Goal: Use online tool/utility: Utilize a website feature to perform a specific function

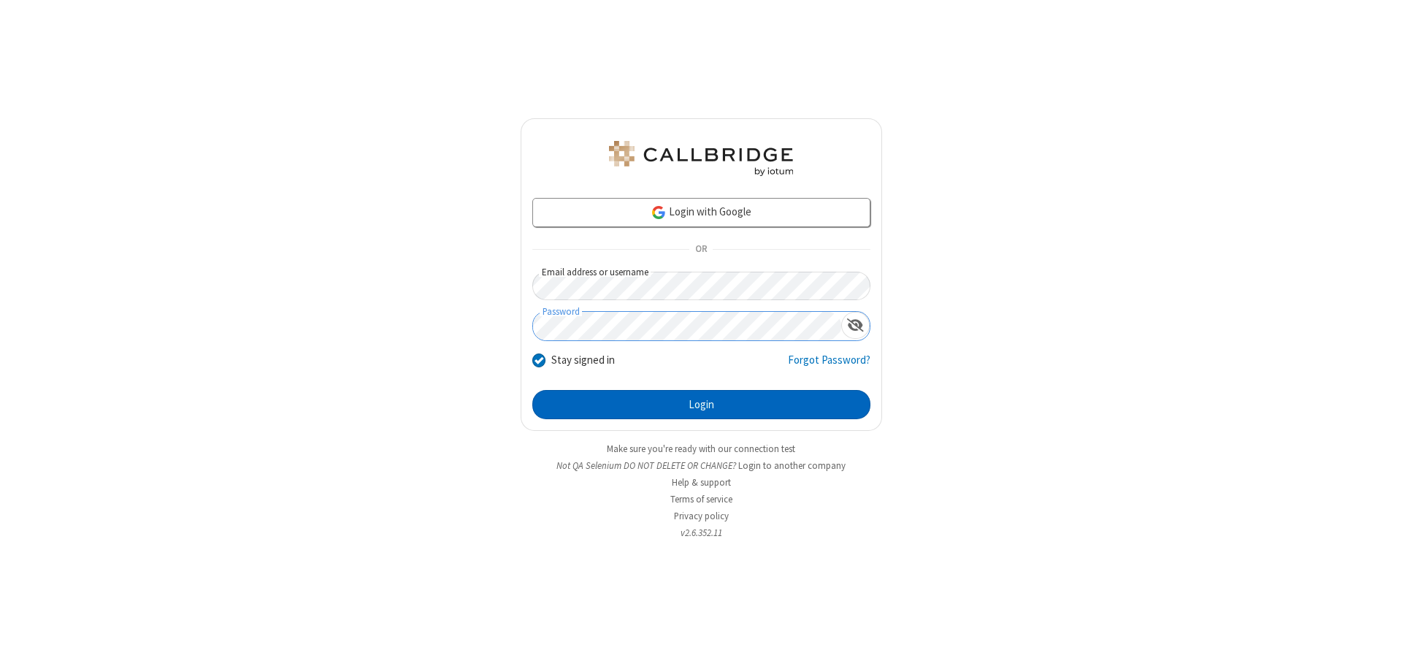
click at [701, 405] on button "Login" at bounding box center [701, 404] width 338 height 29
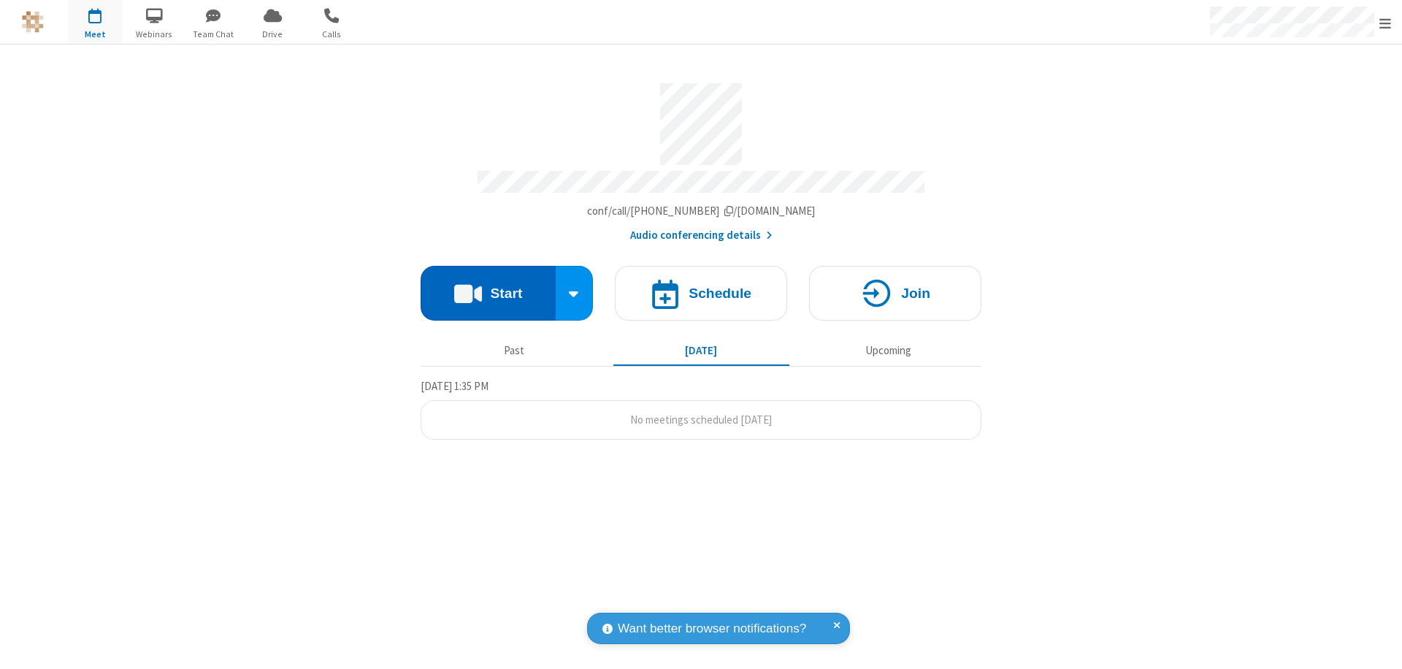
click at [488, 286] on button "Start" at bounding box center [488, 293] width 135 height 55
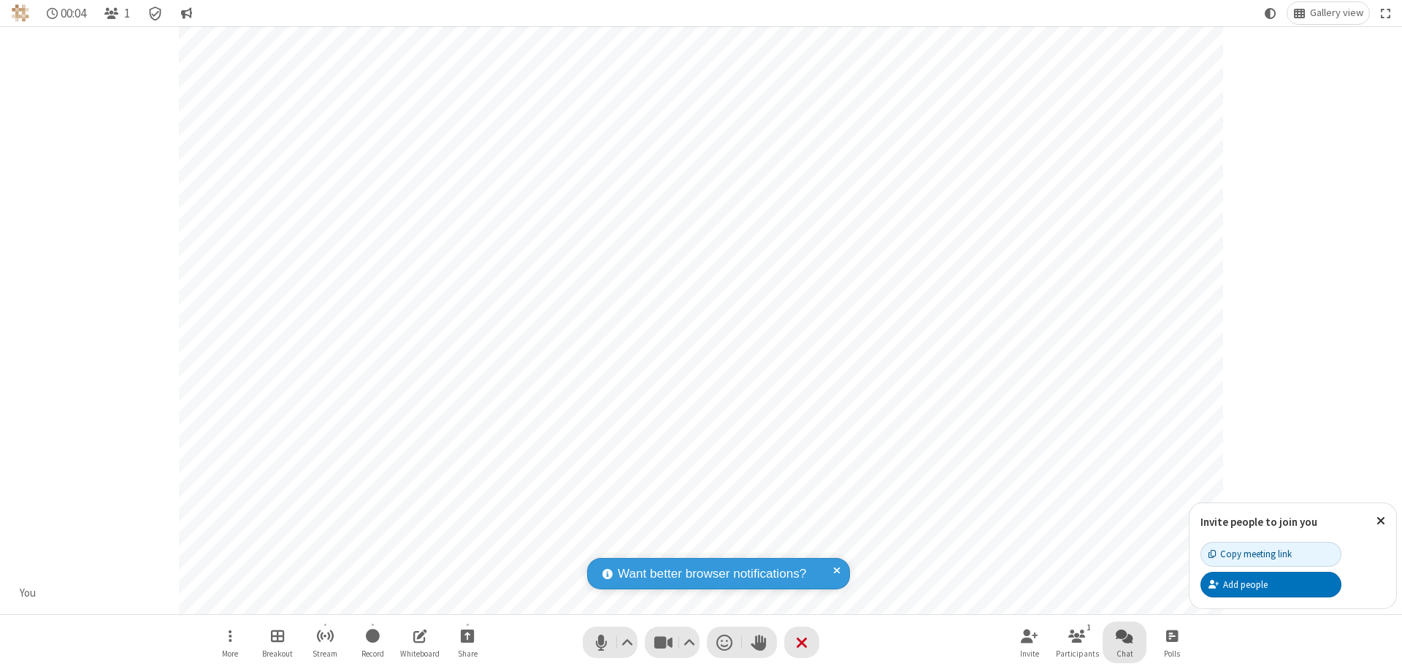
click at [1124, 635] on span "Open chat" at bounding box center [1125, 635] width 18 height 18
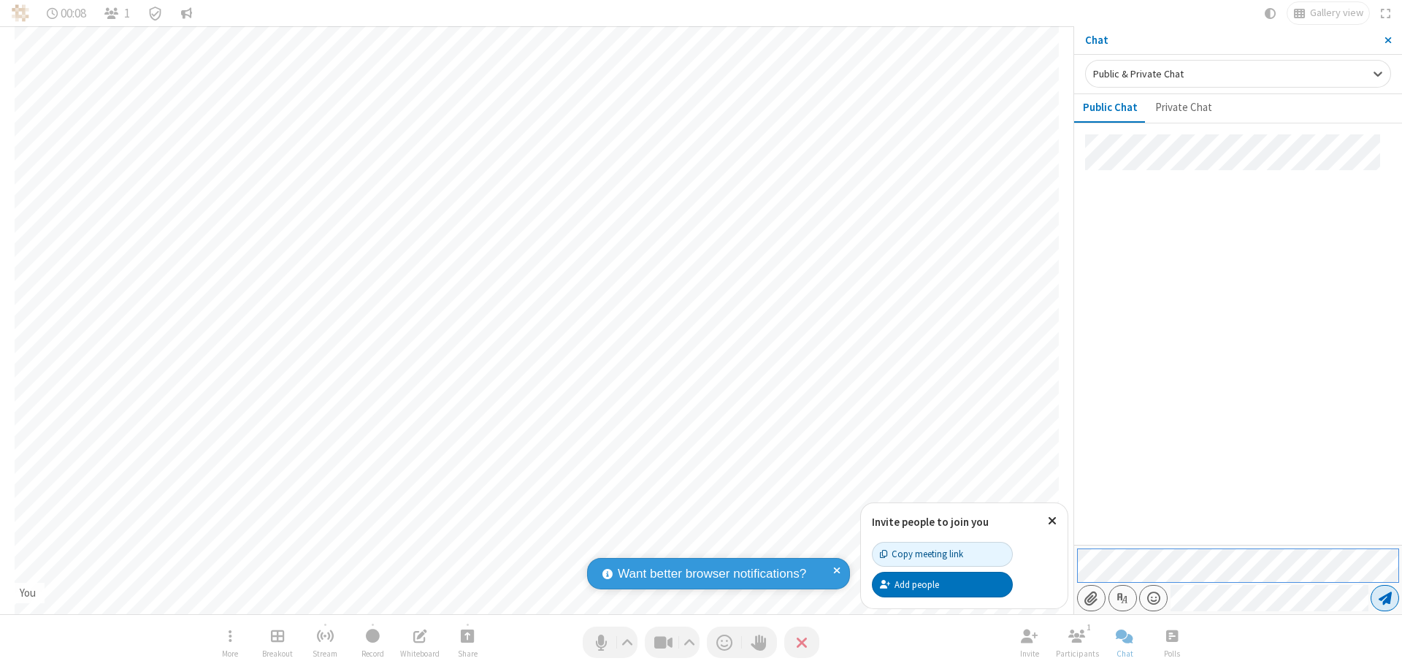
click at [1384, 598] on span "Send message" at bounding box center [1385, 598] width 13 height 15
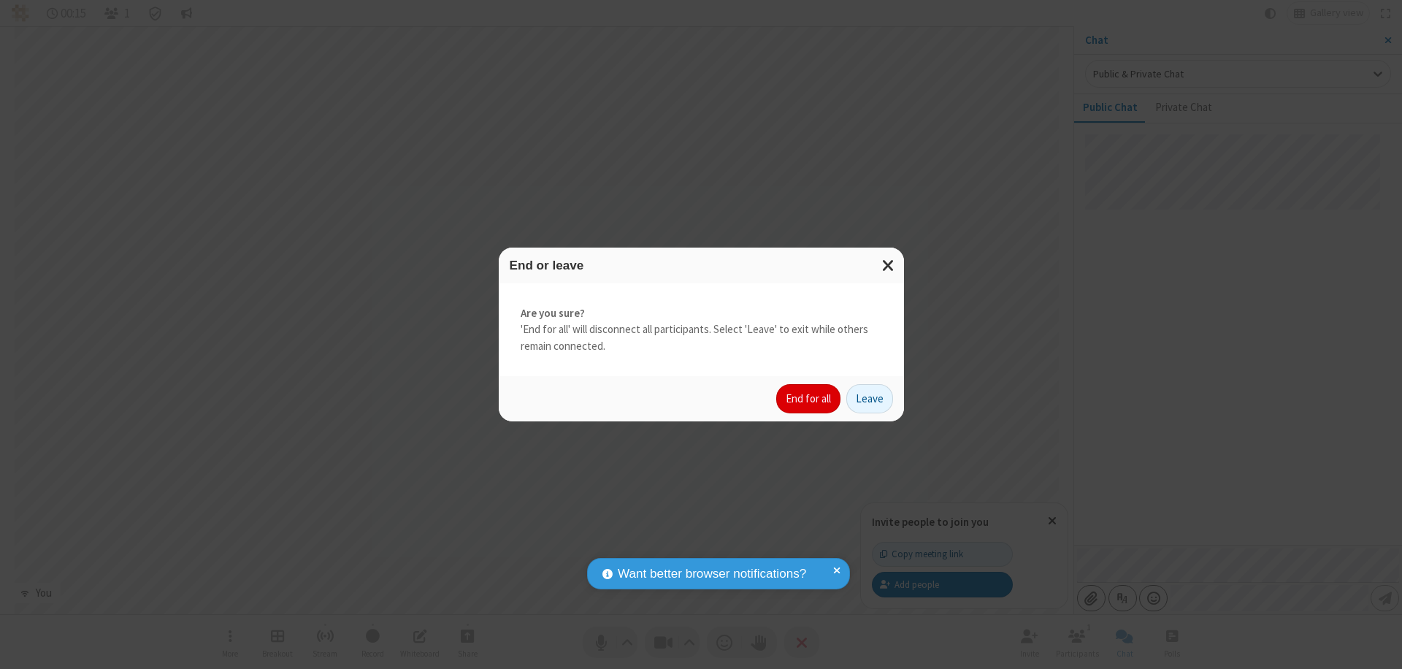
click at [809, 399] on button "End for all" at bounding box center [808, 398] width 64 height 29
